Goal: Task Accomplishment & Management: Use online tool/utility

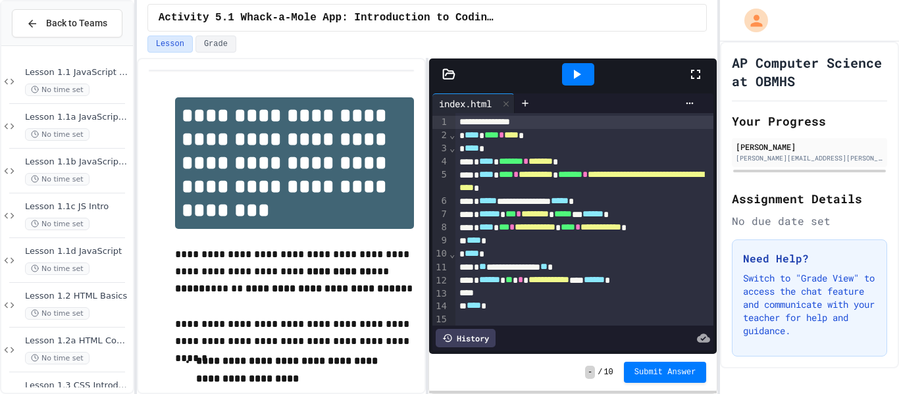
click at [691, 85] on div at bounding box center [701, 75] width 29 height 36
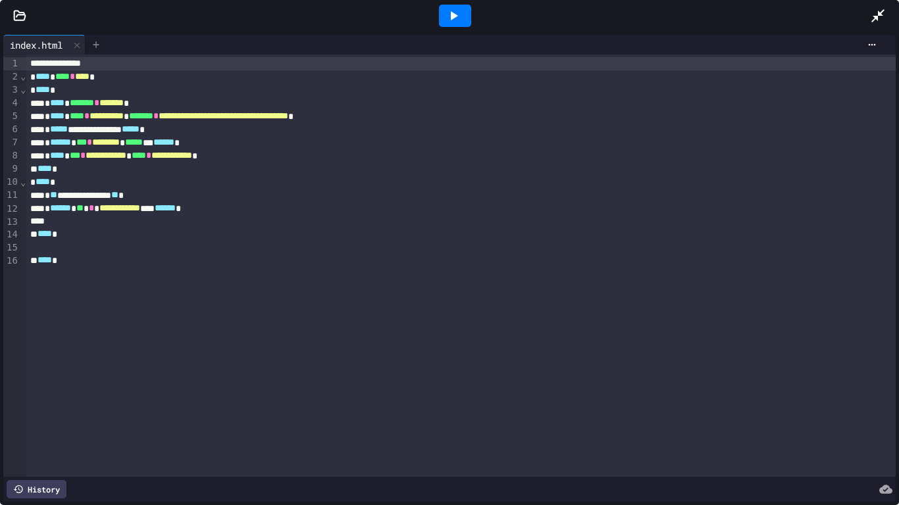
click at [95, 45] on icon at bounding box center [96, 44] width 11 height 11
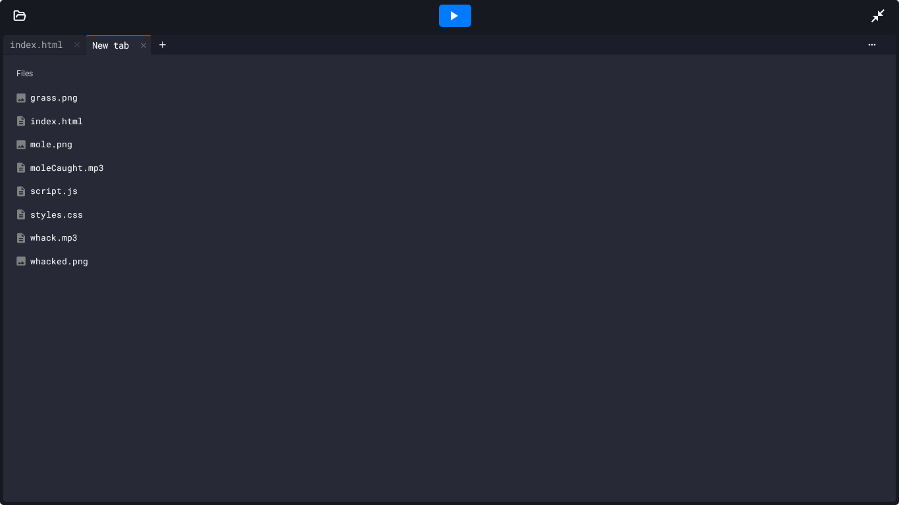
click at [59, 197] on div "script.js" at bounding box center [458, 191] width 857 height 13
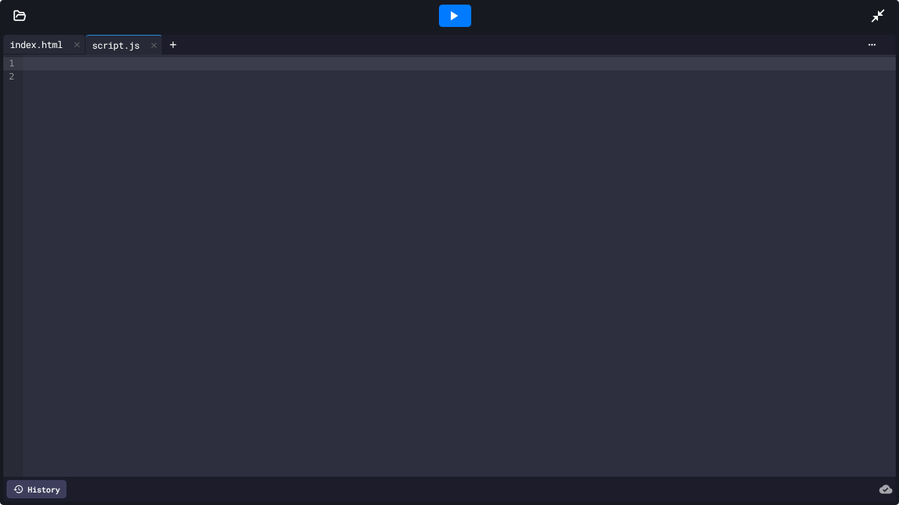
click at [26, 50] on div "index.html" at bounding box center [36, 44] width 66 height 14
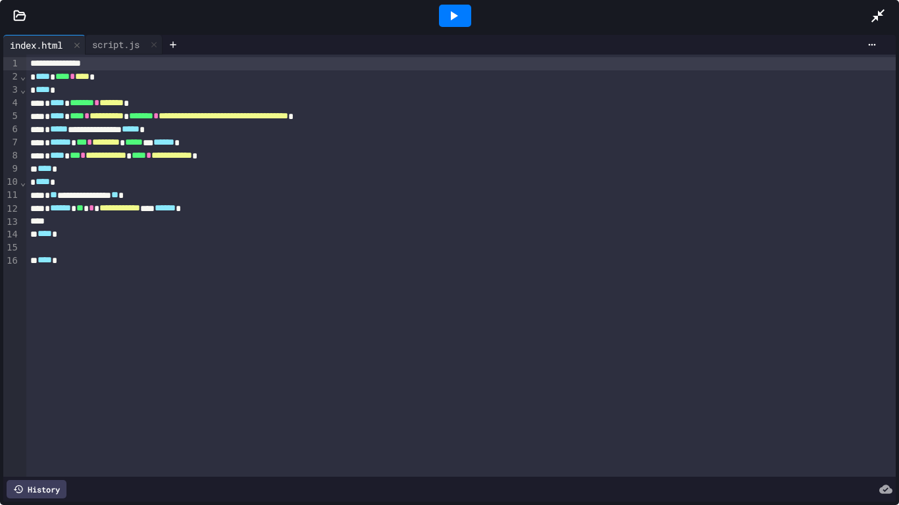
click at [120, 145] on span "********" at bounding box center [106, 141] width 28 height 9
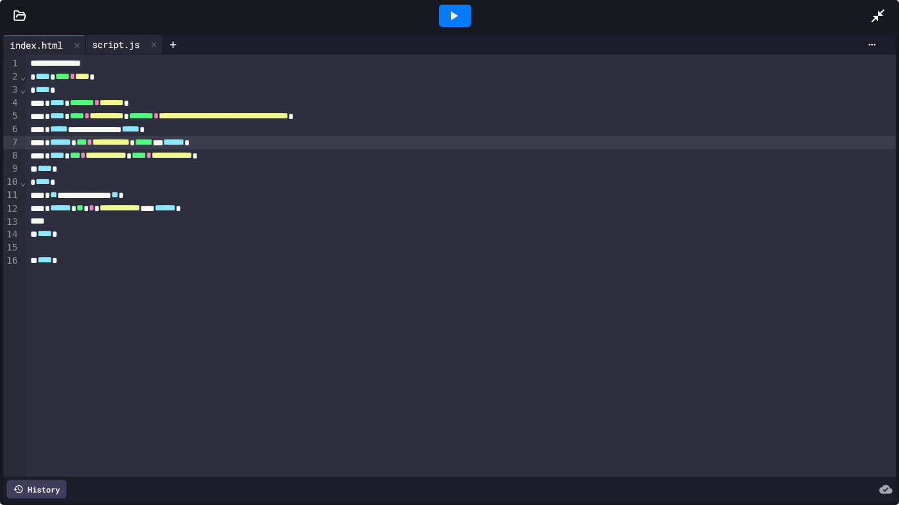
click at [106, 39] on div "script.js" at bounding box center [116, 44] width 61 height 14
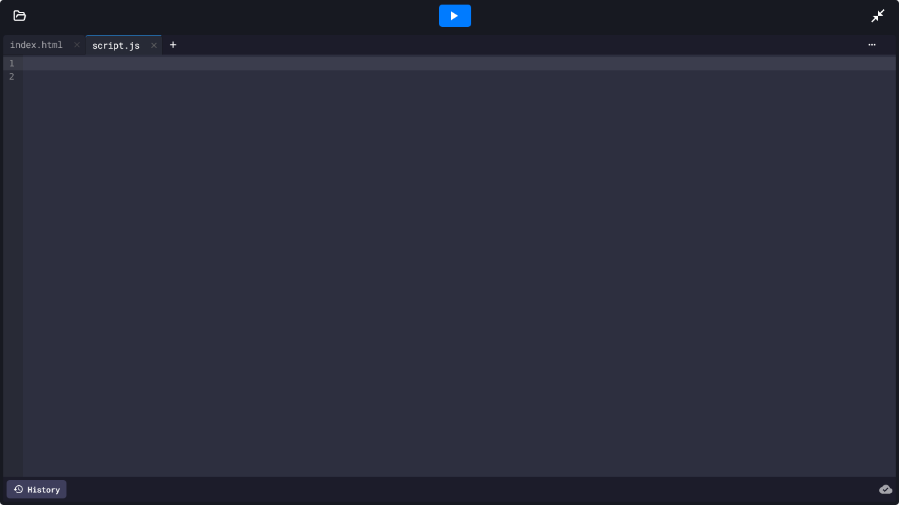
click at [78, 70] on div at bounding box center [459, 76] width 872 height 13
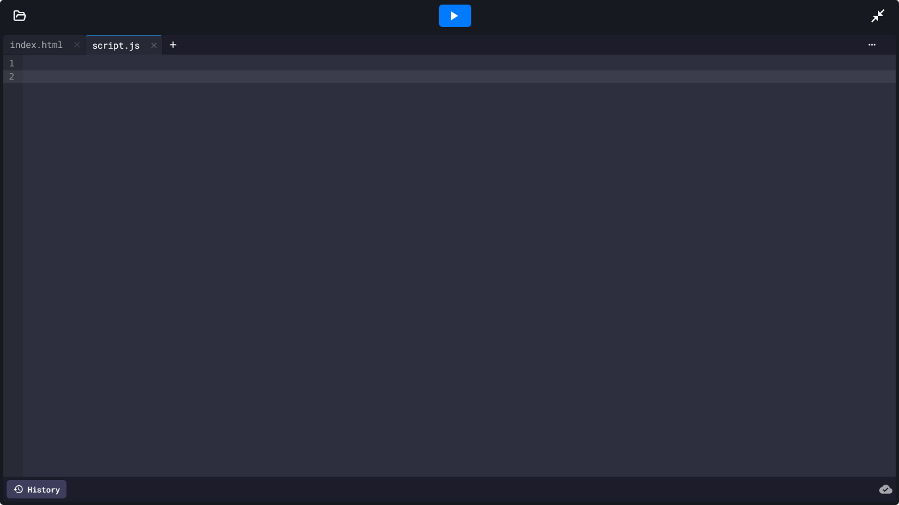
click at [56, 61] on div at bounding box center [459, 63] width 872 height 13
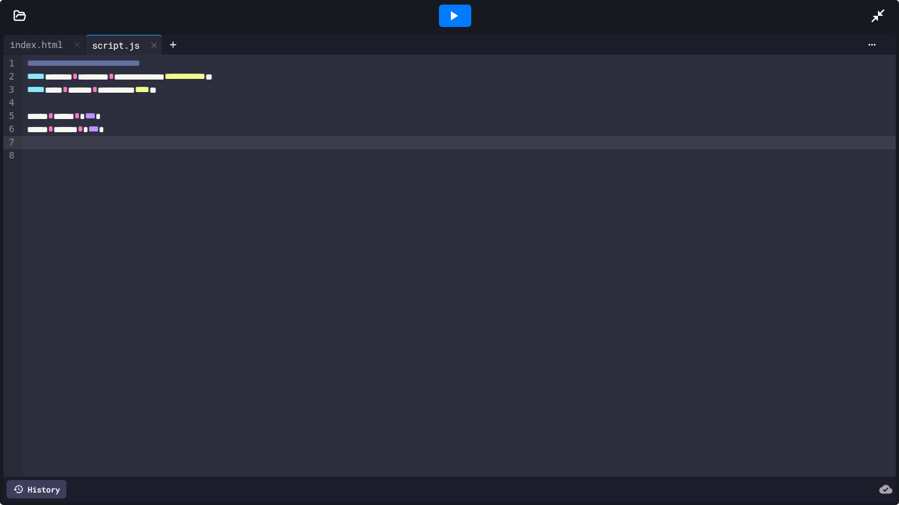
click at [449, 15] on icon at bounding box center [453, 16] width 16 height 16
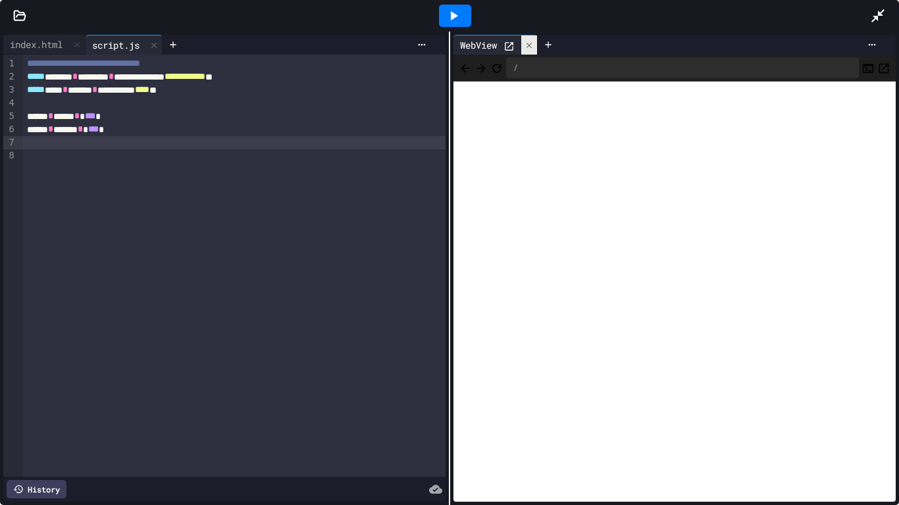
click at [527, 43] on icon at bounding box center [528, 45] width 9 height 9
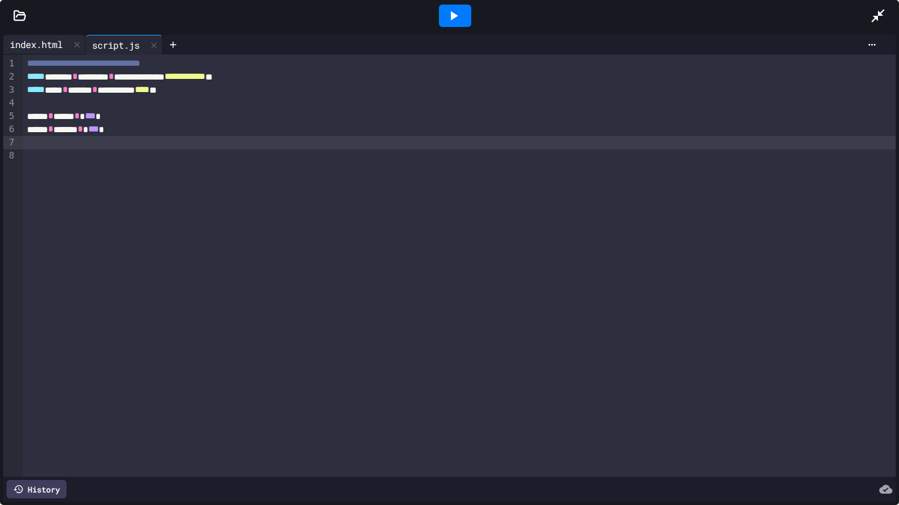
click at [34, 47] on div "index.html" at bounding box center [36, 44] width 66 height 14
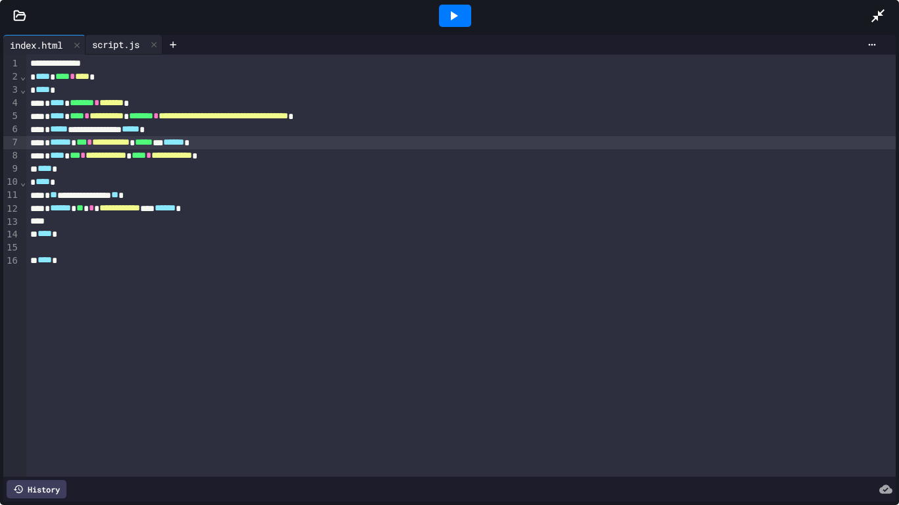
click at [123, 41] on div "script.js" at bounding box center [116, 44] width 61 height 14
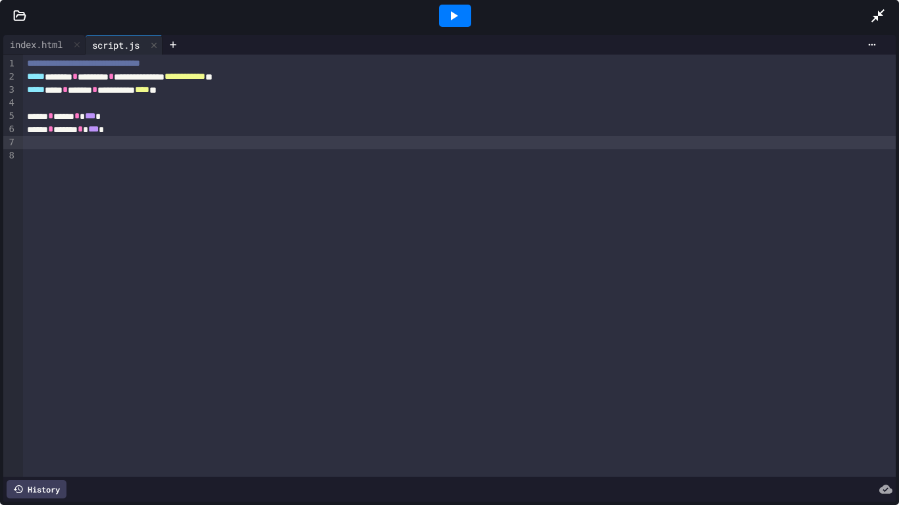
click at [439, 11] on div at bounding box center [455, 16] width 32 height 22
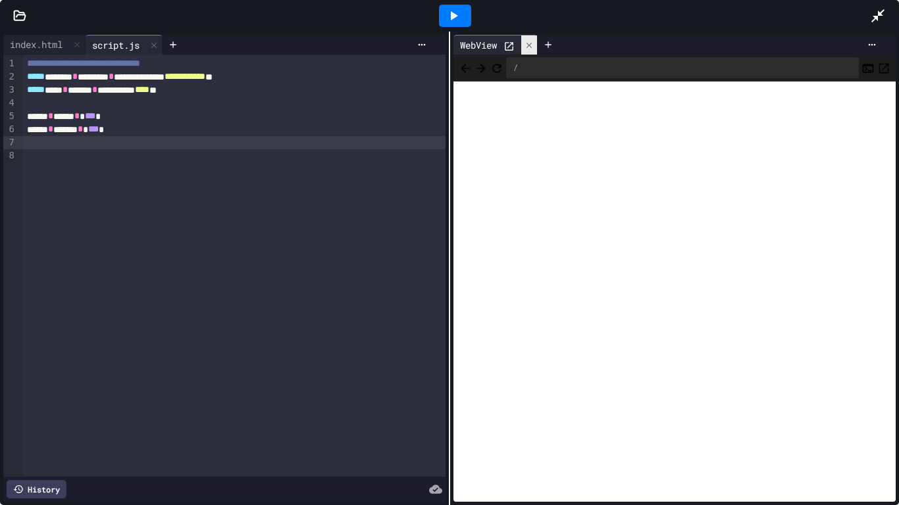
click at [535, 41] on div at bounding box center [529, 45] width 16 height 19
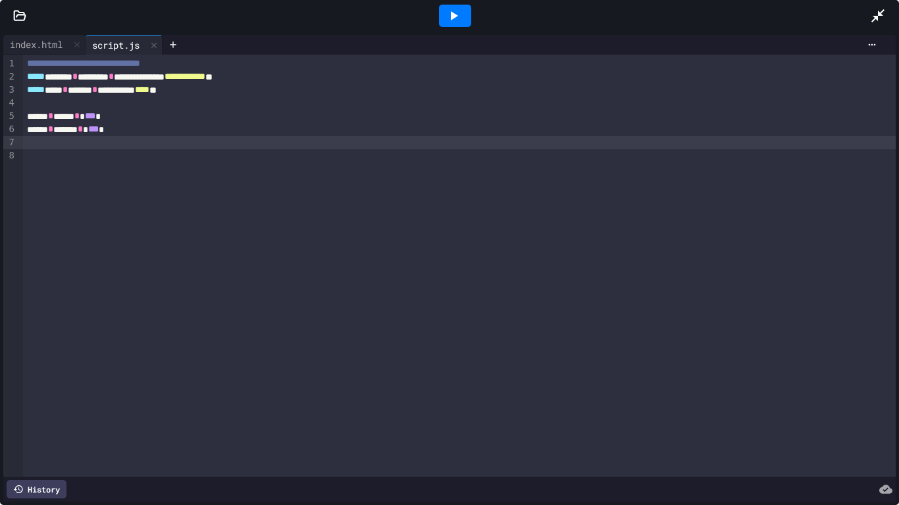
click at [47, 141] on div at bounding box center [459, 142] width 872 height 13
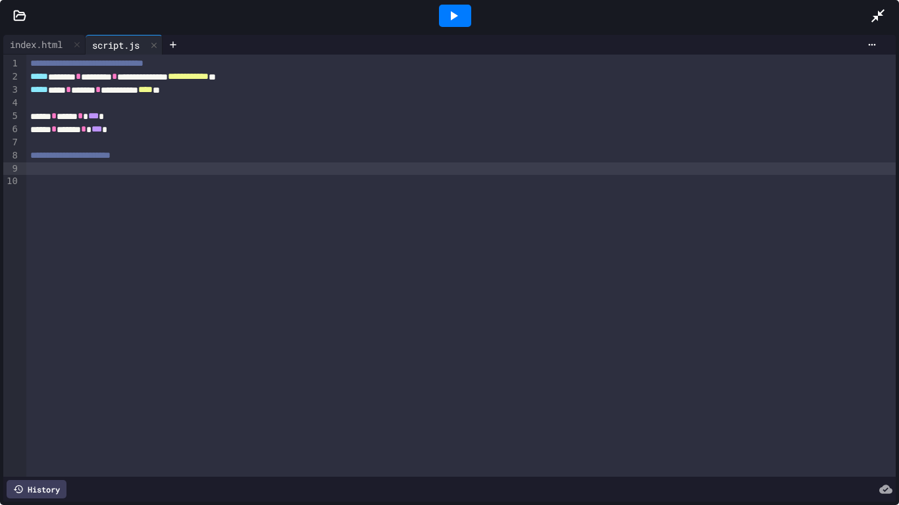
click at [70, 76] on div "**********" at bounding box center [461, 76] width 870 height 13
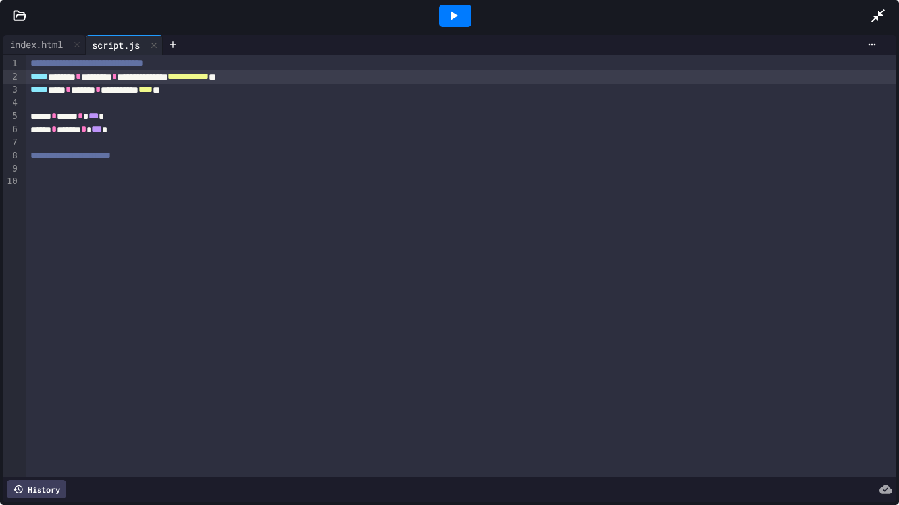
click at [53, 171] on div at bounding box center [461, 168] width 870 height 13
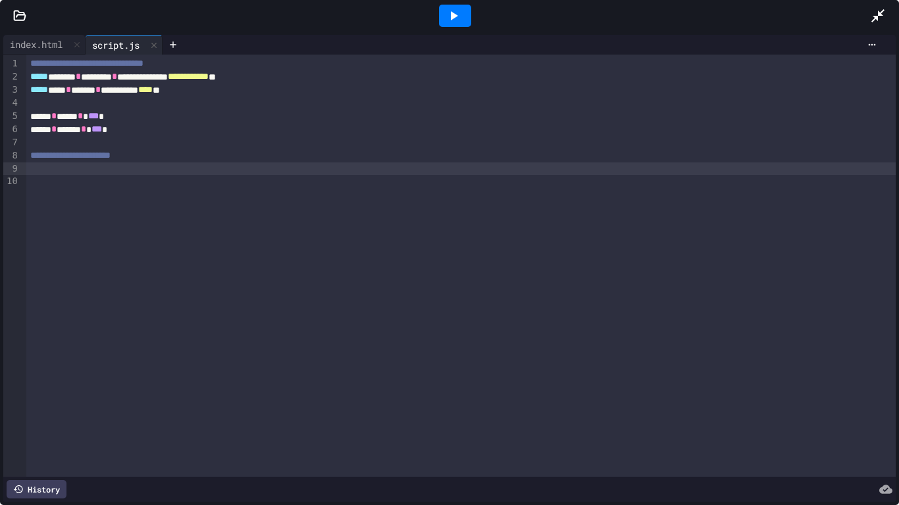
click at [452, 8] on icon at bounding box center [453, 16] width 16 height 16
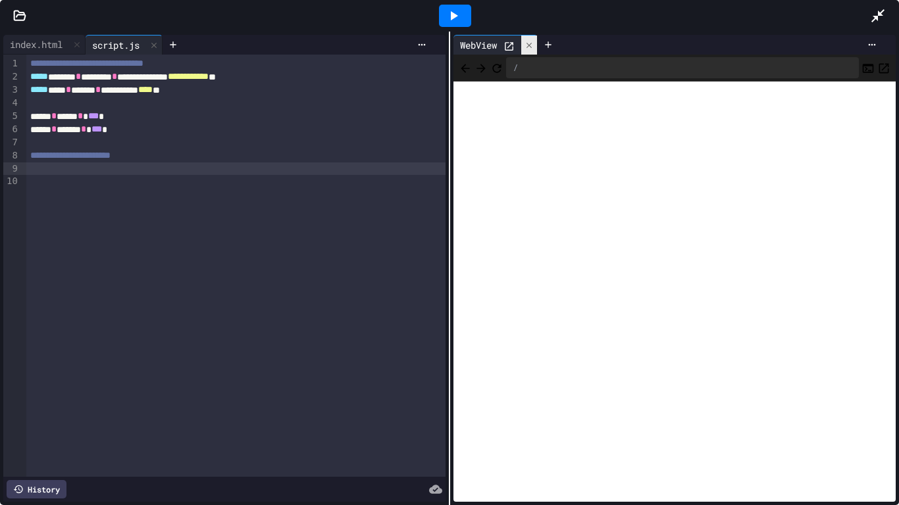
click at [529, 43] on icon at bounding box center [528, 45] width 9 height 9
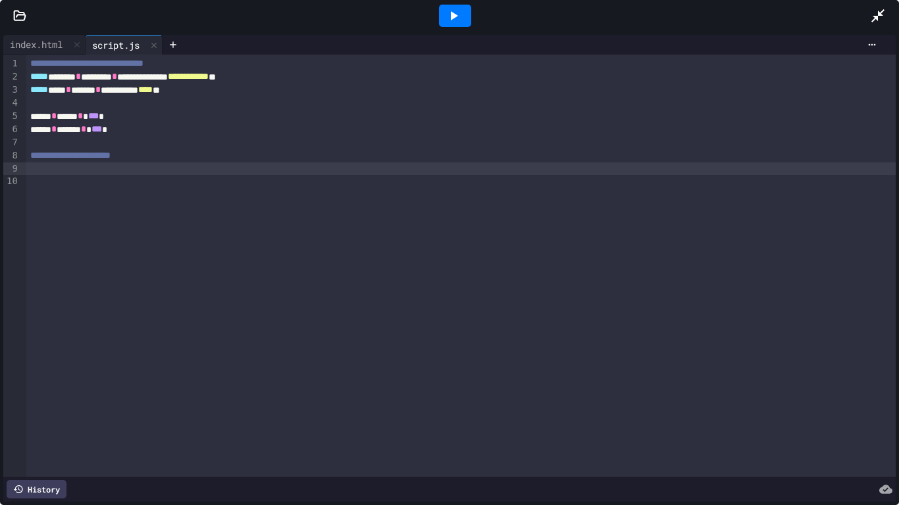
click at [98, 169] on div at bounding box center [461, 168] width 870 height 13
click at [108, 172] on div at bounding box center [461, 168] width 870 height 13
